Goal: Task Accomplishment & Management: Use online tool/utility

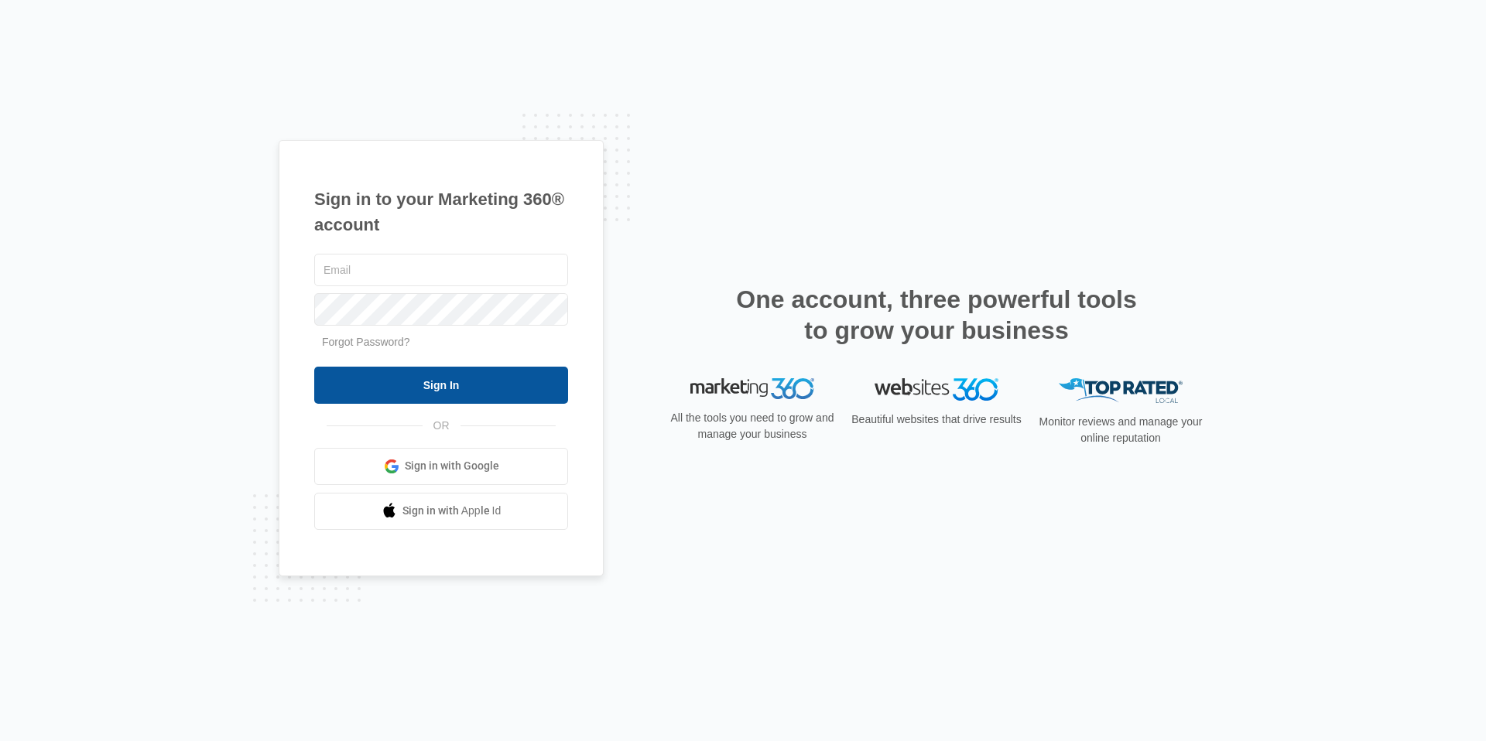
type input "[PERSON_NAME][EMAIL_ADDRESS][PERSON_NAME][DOMAIN_NAME]"
click at [426, 388] on input "Sign In" at bounding box center [441, 385] width 254 height 37
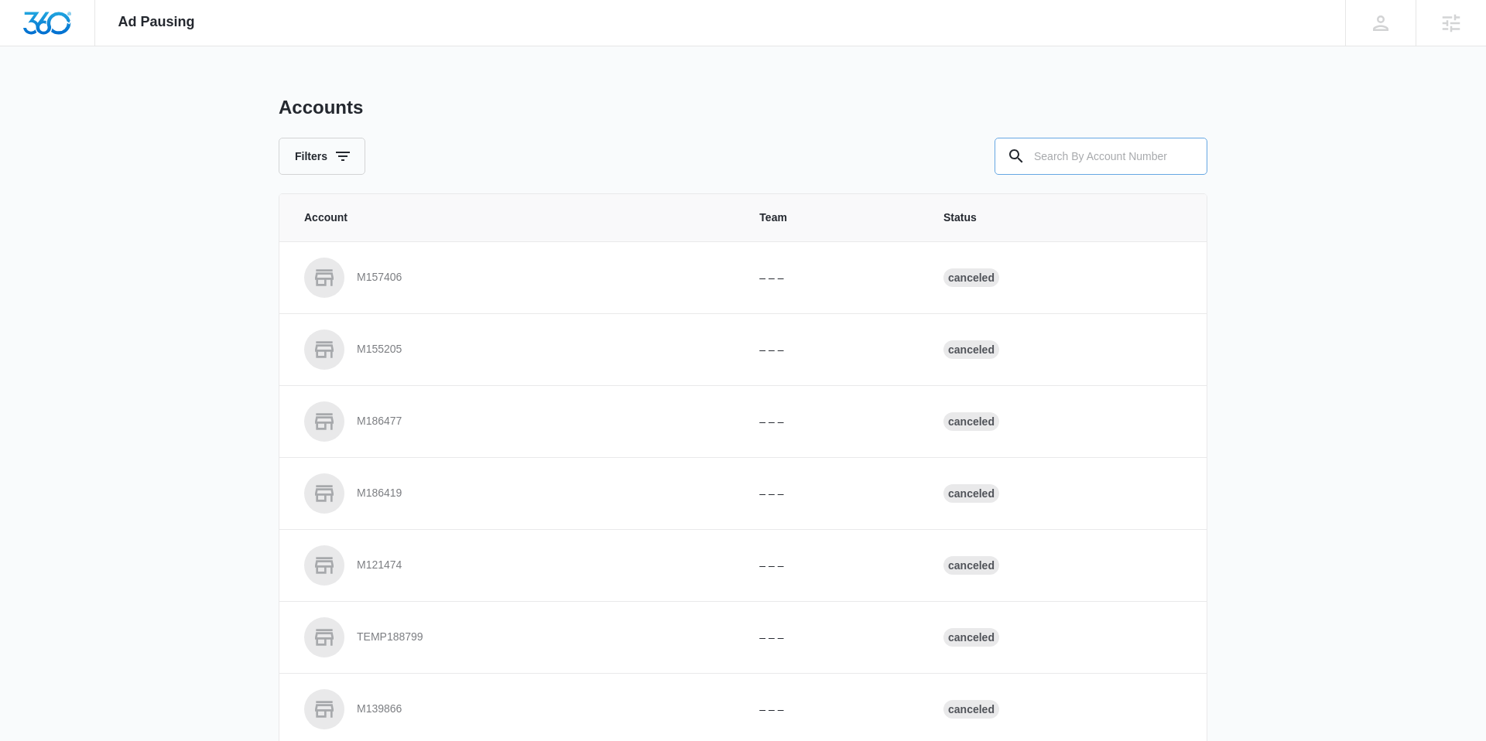
click at [1052, 150] on input "text" at bounding box center [1101, 156] width 213 height 37
type input "M325222"
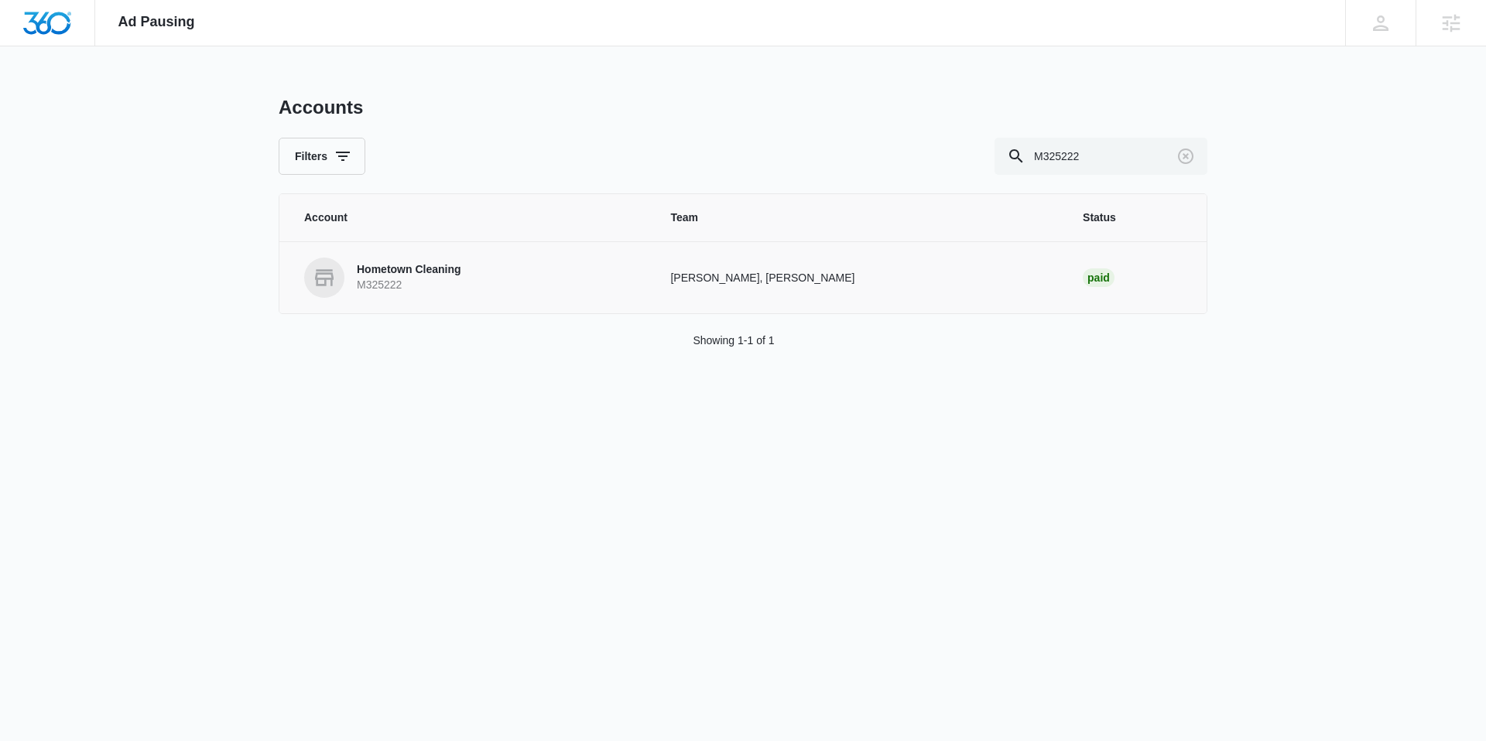
click at [418, 275] on p "Hometown Cleaning" at bounding box center [409, 269] width 104 height 15
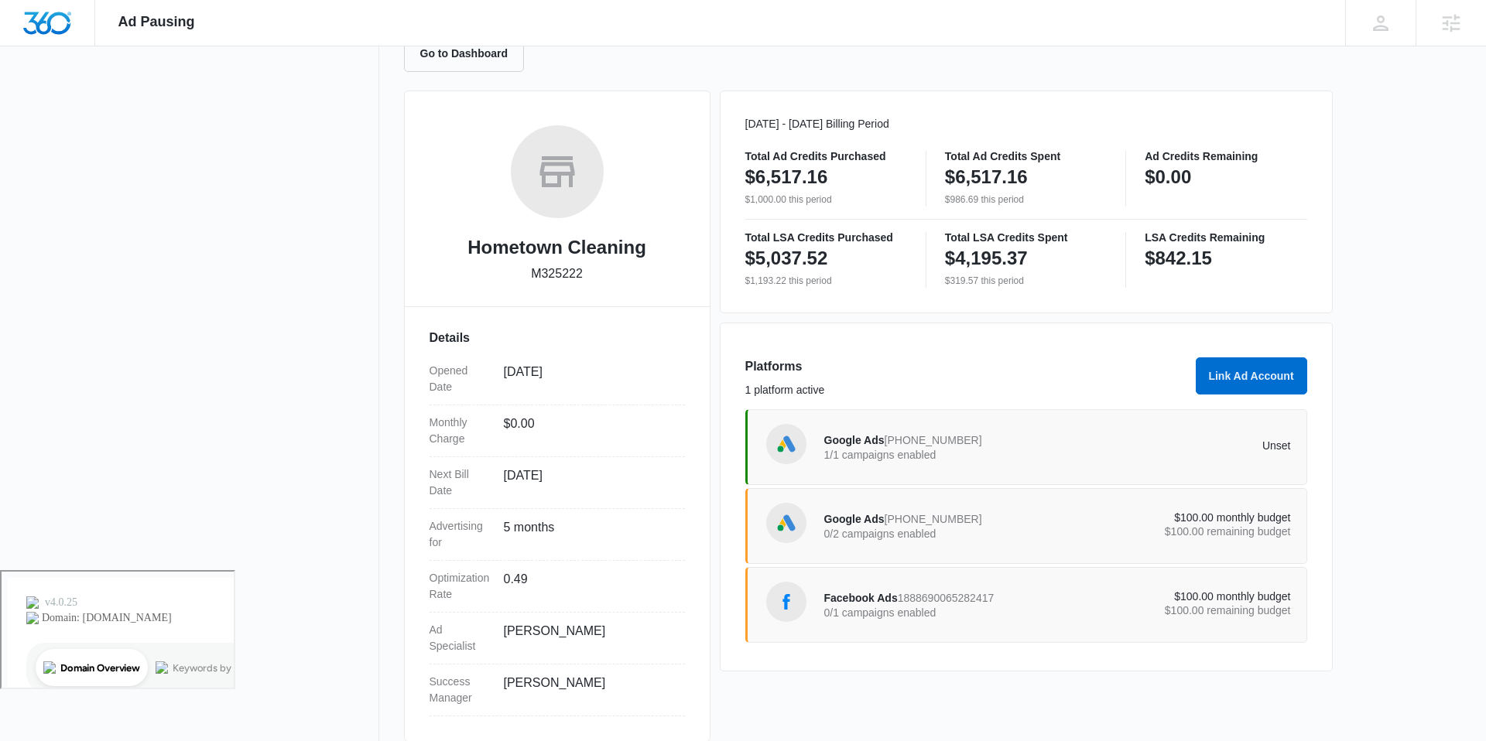
scroll to position [190, 0]
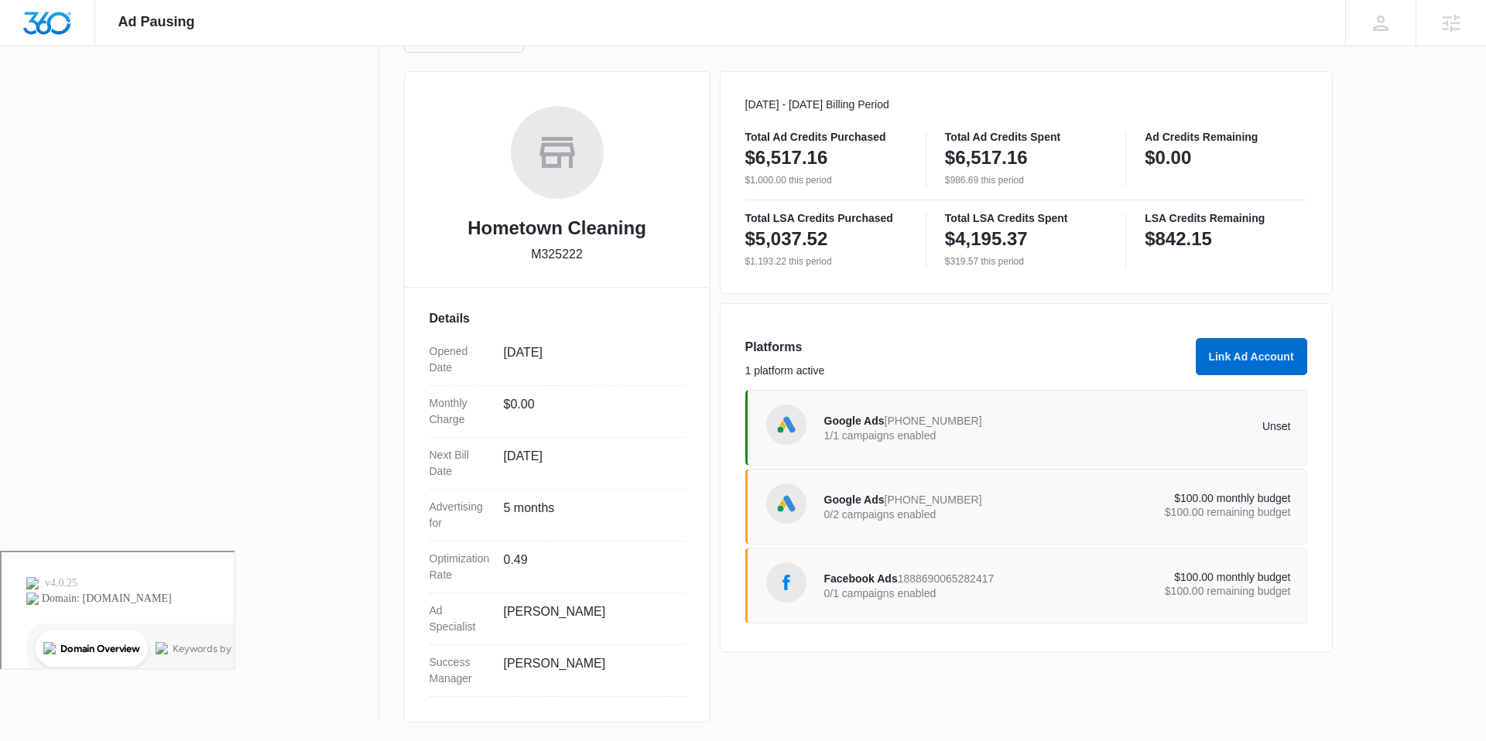
click at [860, 435] on p "1/1 campaigns enabled" at bounding box center [941, 435] width 234 height 11
